Goal: Information Seeking & Learning: Learn about a topic

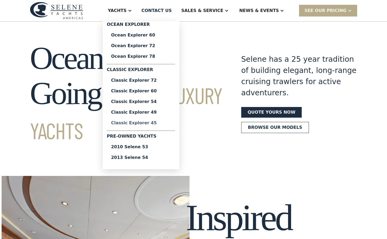
click at [154, 123] on div "Classic Explorer 45" at bounding box center [141, 123] width 60 height 4
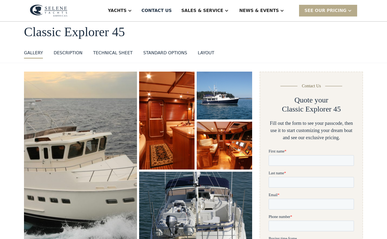
scroll to position [37, 0]
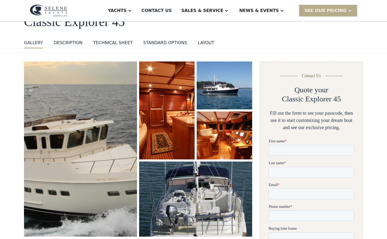
click at [116, 141] on img "open lightbox" at bounding box center [81, 149] width 120 height 186
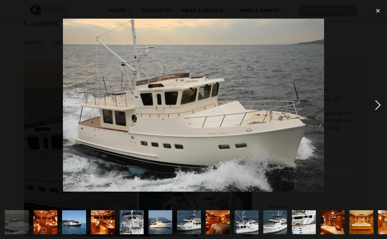
click at [378, 106] on div "next image" at bounding box center [378, 105] width 18 height 201
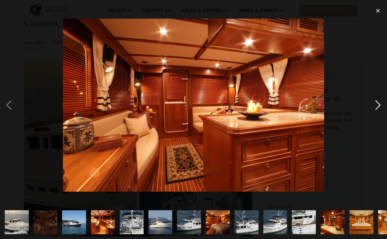
click at [378, 106] on div "next image" at bounding box center [378, 105] width 18 height 201
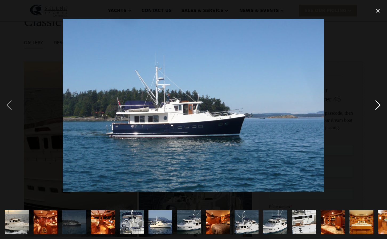
click at [378, 106] on div "next image" at bounding box center [378, 105] width 18 height 201
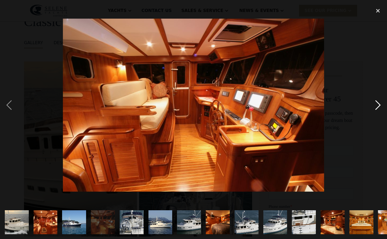
click at [378, 106] on div "next image" at bounding box center [378, 105] width 18 height 201
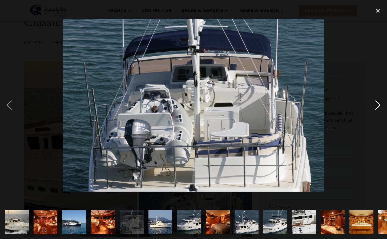
click at [378, 106] on div "next image" at bounding box center [378, 105] width 18 height 201
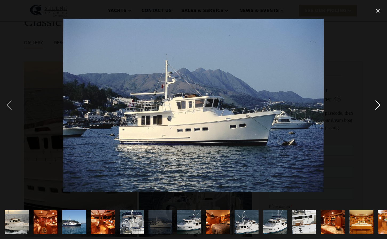
click at [378, 106] on div "next image" at bounding box center [378, 105] width 18 height 201
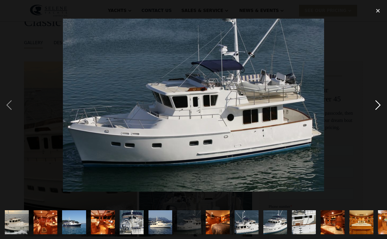
click at [378, 106] on div "next image" at bounding box center [378, 105] width 18 height 201
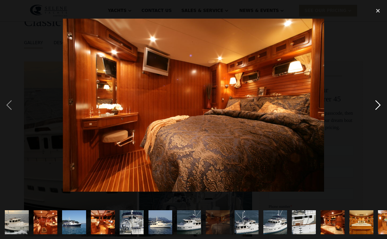
click at [378, 106] on div "next image" at bounding box center [378, 105] width 18 height 201
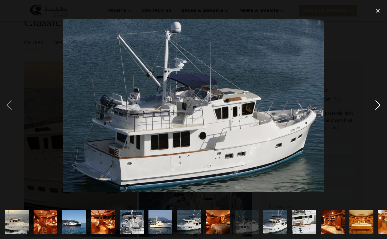
click at [378, 106] on div "next image" at bounding box center [378, 105] width 18 height 201
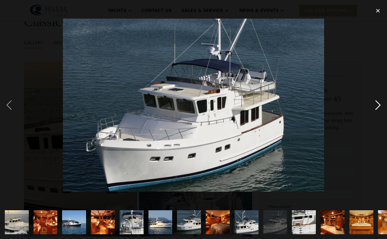
scroll to position [0, 0]
click at [378, 11] on div "close lightbox" at bounding box center [378, 11] width 18 height 12
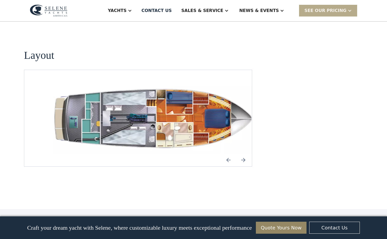
scroll to position [740, 0]
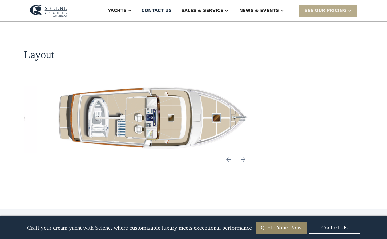
click at [226, 153] on img "Previous slide" at bounding box center [228, 159] width 13 height 13
drag, startPoint x: 229, startPoint y: 144, endPoint x: 197, endPoint y: 160, distance: 36.2
click at [229, 153] on img "Previous slide" at bounding box center [228, 159] width 13 height 13
click at [228, 153] on img "Previous slide" at bounding box center [228, 159] width 13 height 13
click at [229, 153] on img "Previous slide" at bounding box center [228, 159] width 13 height 13
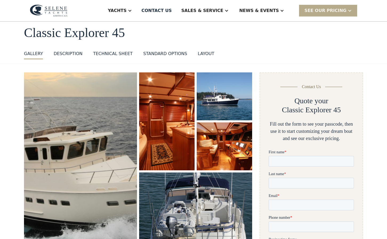
scroll to position [26, 0]
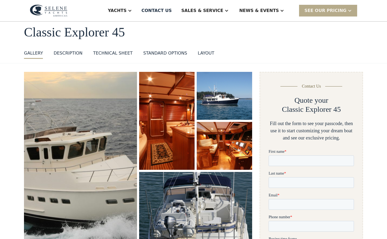
click at [216, 201] on img "open lightbox" at bounding box center [195, 209] width 119 height 79
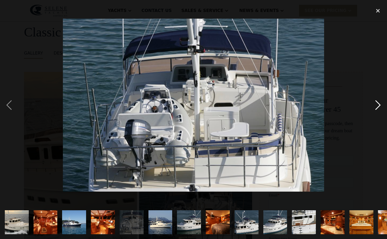
click at [376, 104] on div "next image" at bounding box center [378, 105] width 18 height 201
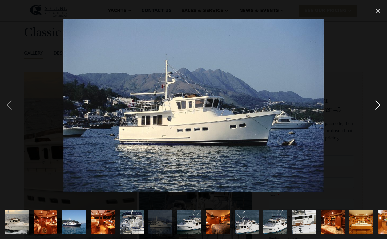
click at [377, 104] on div "next image" at bounding box center [378, 105] width 18 height 201
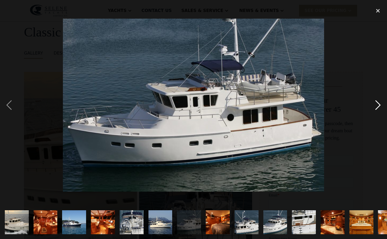
click at [377, 104] on div "next image" at bounding box center [378, 105] width 18 height 201
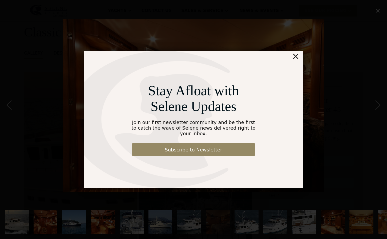
click at [297, 60] on div "×" at bounding box center [296, 56] width 8 height 11
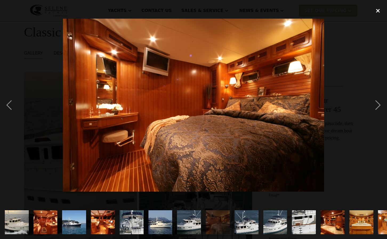
click at [378, 10] on div "close lightbox" at bounding box center [378, 11] width 18 height 12
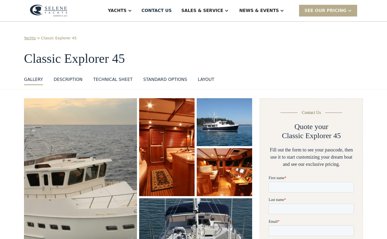
scroll to position [0, 0]
click at [67, 80] on div "DESCRIPTION" at bounding box center [68, 79] width 29 height 6
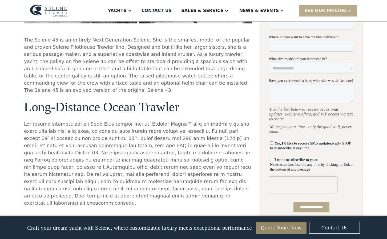
scroll to position [241, 0]
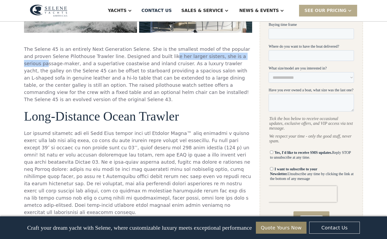
drag, startPoint x: 135, startPoint y: 57, endPoint x: 217, endPoint y: 57, distance: 82.1
click at [217, 57] on p "The Selene 45 is an entirely Next Generation Selene. She is the smallest model …" at bounding box center [138, 75] width 228 height 58
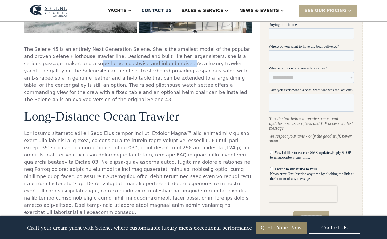
drag, startPoint x: 41, startPoint y: 64, endPoint x: 125, endPoint y: 65, distance: 83.9
click at [124, 65] on p "The Selene 45 is an entirely Next Generation Selene. She is the smallest model …" at bounding box center [138, 75] width 228 height 58
click at [129, 66] on p "The Selene 45 is an entirely Next Generation Selene. She is the smallest model …" at bounding box center [138, 75] width 228 height 58
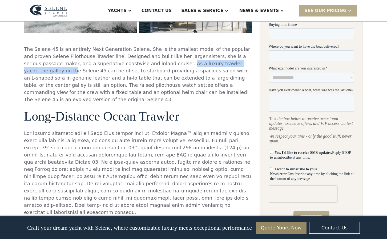
drag, startPoint x: 124, startPoint y: 64, endPoint x: 211, endPoint y: 63, distance: 86.9
click at [211, 63] on p "The Selene 45 is an entirely Next Generation Selene. She is the smallest model …" at bounding box center [138, 75] width 228 height 58
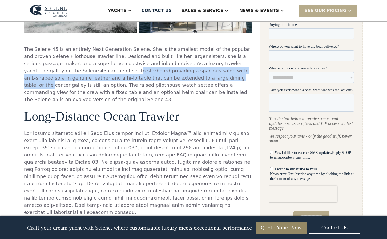
drag, startPoint x: 45, startPoint y: 71, endPoint x: 136, endPoint y: 74, distance: 90.4
click at [133, 73] on p "The Selene 45 is an entirely Next Generation Selene. She is the smallest model …" at bounding box center [138, 75] width 228 height 58
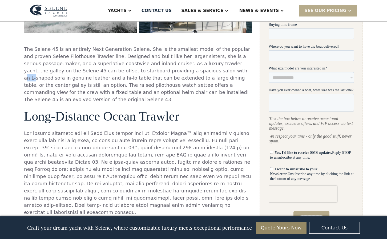
drag, startPoint x: 142, startPoint y: 72, endPoint x: 162, endPoint y: 72, distance: 19.7
click at [153, 72] on p "The Selene 45 is an entirely Next Generation Selene. She is the smallest model …" at bounding box center [138, 75] width 228 height 58
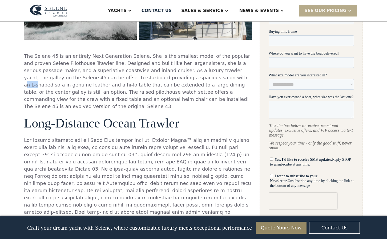
scroll to position [236, 0]
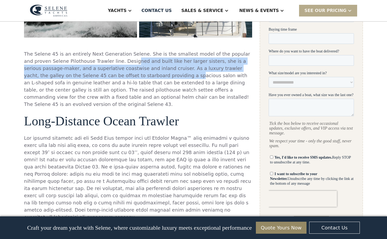
drag, startPoint x: 103, startPoint y: 62, endPoint x: 102, endPoint y: 74, distance: 12.7
click at [102, 74] on p "The Selene 45 is an entirely Next Generation Selene. She is the smallest model …" at bounding box center [138, 79] width 228 height 58
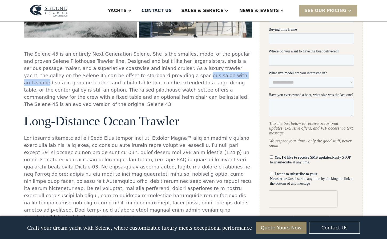
drag, startPoint x: 111, startPoint y: 75, endPoint x: 164, endPoint y: 77, distance: 53.6
click at [164, 77] on p "The Selene 45 is an entirely Next Generation Selene. She is the smallest model …" at bounding box center [138, 79] width 228 height 58
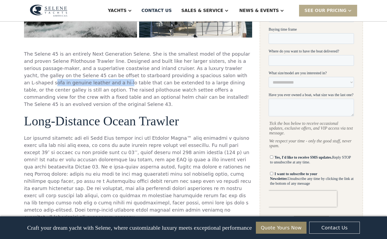
drag, startPoint x: 171, startPoint y: 77, endPoint x: 233, endPoint y: 77, distance: 62.6
click at [237, 77] on p "The Selene 45 is an entirely Next Generation Selene. She is the smallest model …" at bounding box center [138, 79] width 228 height 58
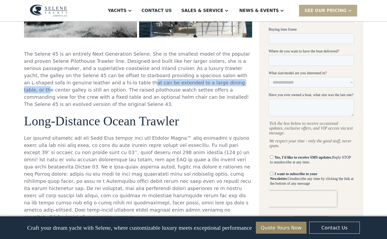
drag, startPoint x: 29, startPoint y: 83, endPoint x: 130, endPoint y: 84, distance: 101.2
click at [130, 84] on p "The Selene 45 is an entirely Next Generation Selene. She is the smallest model …" at bounding box center [138, 79] width 228 height 58
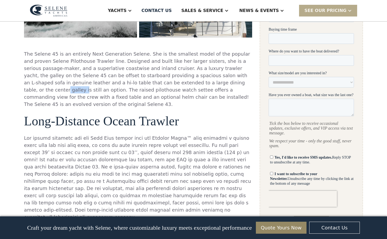
drag, startPoint x: 147, startPoint y: 83, endPoint x: 169, endPoint y: 83, distance: 22.9
click at [167, 83] on p "The Selene 45 is an entirely Next Generation Selene. She is the smallest model …" at bounding box center [138, 79] width 228 height 58
drag, startPoint x: 178, startPoint y: 83, endPoint x: 193, endPoint y: 83, distance: 15.5
click at [193, 83] on p "The Selene 45 is an entirely Next Generation Selene. She is the smallest model …" at bounding box center [138, 79] width 228 height 58
drag, startPoint x: 201, startPoint y: 83, endPoint x: 229, endPoint y: 83, distance: 28.8
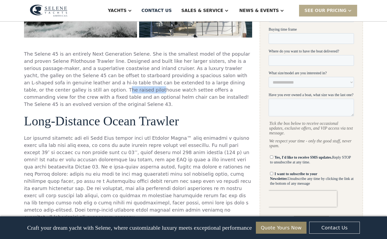
click at [229, 83] on p "The Selene 45 is an entirely Next Generation Selene. She is the smallest model …" at bounding box center [138, 79] width 228 height 58
drag, startPoint x: 29, startPoint y: 89, endPoint x: 45, endPoint y: 89, distance: 15.7
click at [45, 89] on p "The Selene 45 is an entirely Next Generation Selene. She is the smallest model …" at bounding box center [138, 79] width 228 height 58
drag, startPoint x: 49, startPoint y: 90, endPoint x: 108, endPoint y: 90, distance: 58.9
click at [104, 90] on p "The Selene 45 is an entirely Next Generation Selene. She is the smallest model …" at bounding box center [138, 79] width 228 height 58
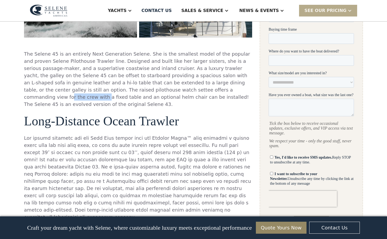
drag, startPoint x: 114, startPoint y: 91, endPoint x: 167, endPoint y: 91, distance: 52.5
click at [153, 91] on p "The Selene 45 is an entirely Next Generation Selene. She is the smallest model …" at bounding box center [138, 79] width 228 height 58
drag, startPoint x: 42, startPoint y: 97, endPoint x: 96, endPoint y: 99, distance: 54.9
click at [91, 98] on p "The Selene 45 is an entirely Next Generation Selene. She is the smallest model …" at bounding box center [138, 79] width 228 height 58
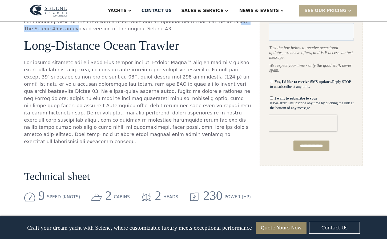
scroll to position [313, 0]
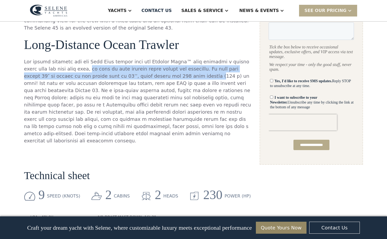
drag, startPoint x: 59, startPoint y: 61, endPoint x: 143, endPoint y: 70, distance: 83.9
click at [143, 70] on p at bounding box center [138, 101] width 228 height 86
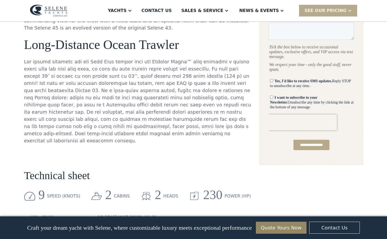
click at [167, 70] on p at bounding box center [138, 101] width 228 height 86
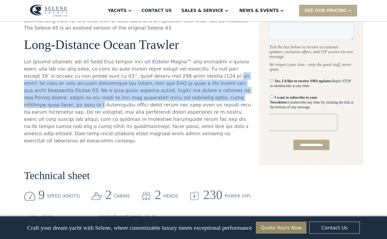
drag, startPoint x: 157, startPoint y: 68, endPoint x: 142, endPoint y: 88, distance: 25.2
click at [142, 88] on p at bounding box center [138, 101] width 228 height 86
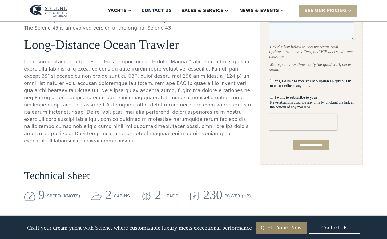
click at [145, 91] on p at bounding box center [138, 101] width 228 height 86
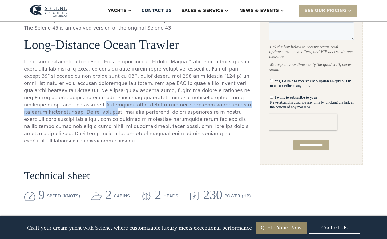
drag, startPoint x: 143, startPoint y: 90, endPoint x: 133, endPoint y: 96, distance: 11.7
click at [133, 96] on p at bounding box center [138, 101] width 228 height 86
click at [121, 98] on p at bounding box center [138, 101] width 228 height 86
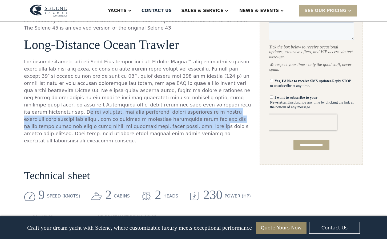
drag, startPoint x: 108, startPoint y: 98, endPoint x: 176, endPoint y: 109, distance: 68.4
click at [176, 109] on p at bounding box center [138, 101] width 228 height 86
click at [84, 114] on p at bounding box center [138, 101] width 228 height 86
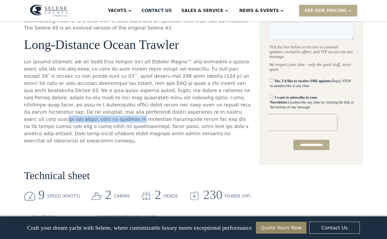
drag, startPoint x: 70, startPoint y: 105, endPoint x: 155, endPoint y: 107, distance: 84.5
click at [142, 107] on p at bounding box center [138, 101] width 228 height 86
click at [154, 106] on p at bounding box center [138, 101] width 228 height 86
drag, startPoint x: 101, startPoint y: 105, endPoint x: 185, endPoint y: 107, distance: 84.5
click at [184, 107] on p at bounding box center [138, 101] width 228 height 86
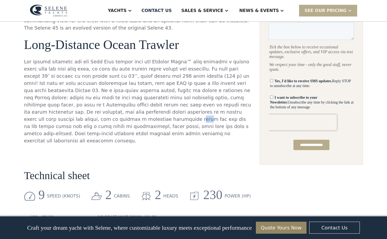
drag, startPoint x: 189, startPoint y: 106, endPoint x: 203, endPoint y: 107, distance: 13.6
click at [202, 107] on p at bounding box center [138, 101] width 228 height 86
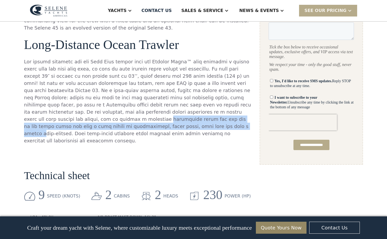
drag, startPoint x: 160, startPoint y: 105, endPoint x: 216, endPoint y: 114, distance: 57.0
click at [216, 114] on p at bounding box center [138, 101] width 228 height 86
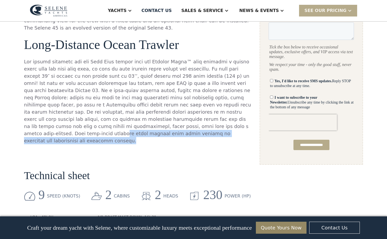
drag, startPoint x: 72, startPoint y: 120, endPoint x: 166, endPoint y: 121, distance: 94.6
click at [155, 121] on p at bounding box center [138, 101] width 228 height 86
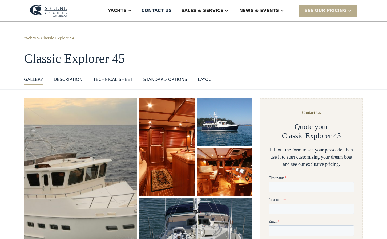
scroll to position [0, 0]
